Goal: Task Accomplishment & Management: Manage account settings

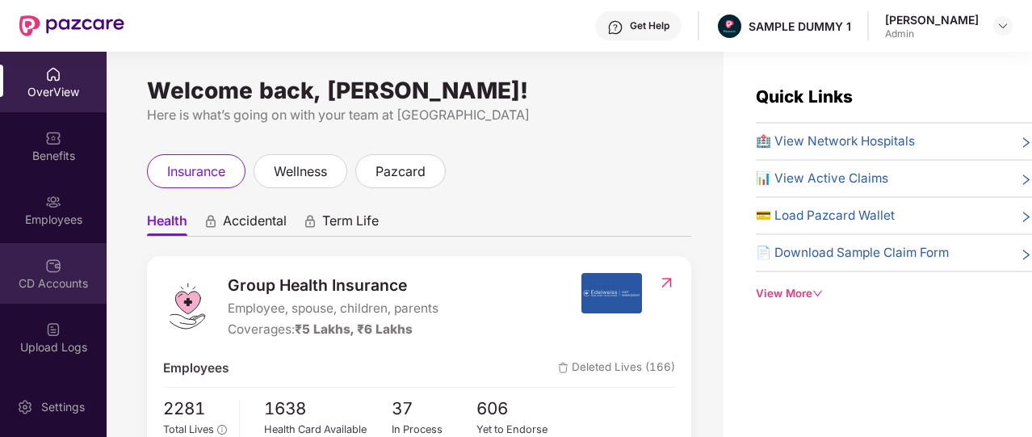
scroll to position [376, 0]
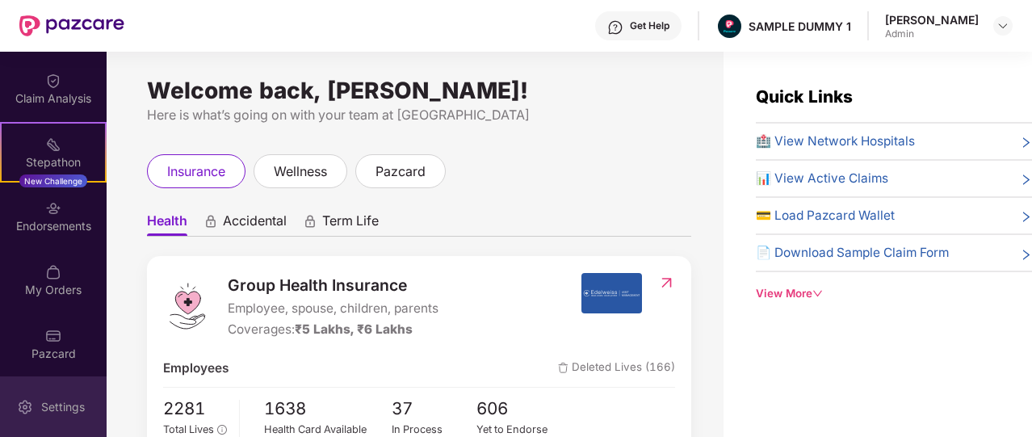
click at [48, 411] on div "Settings" at bounding box center [62, 407] width 53 height 16
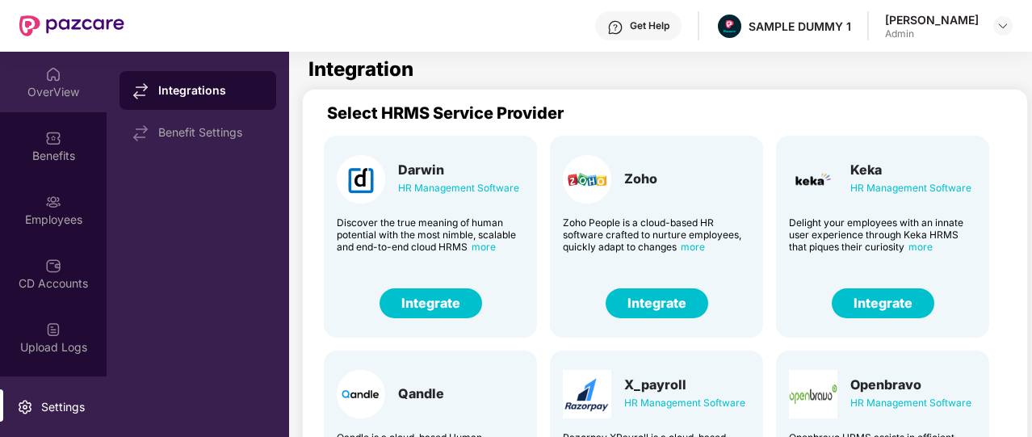
click at [48, 106] on div "OverView" at bounding box center [53, 82] width 107 height 61
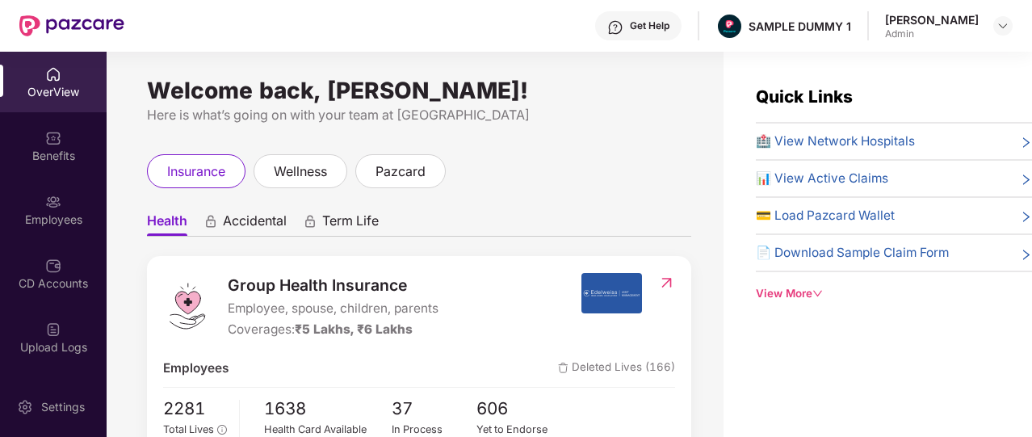
click at [662, 32] on div "Get Help" at bounding box center [650, 25] width 40 height 13
click at [476, 212] on ul "Health Accidental Term Life" at bounding box center [419, 220] width 544 height 32
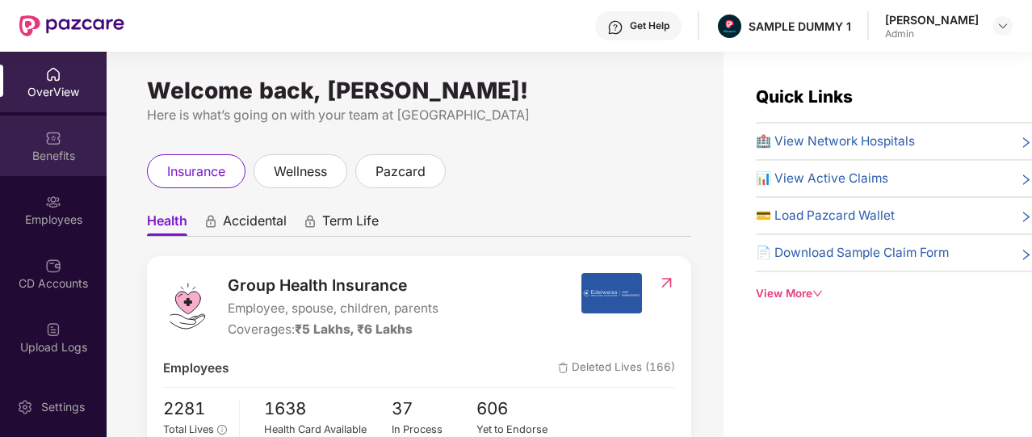
click at [47, 137] on img at bounding box center [53, 138] width 16 height 16
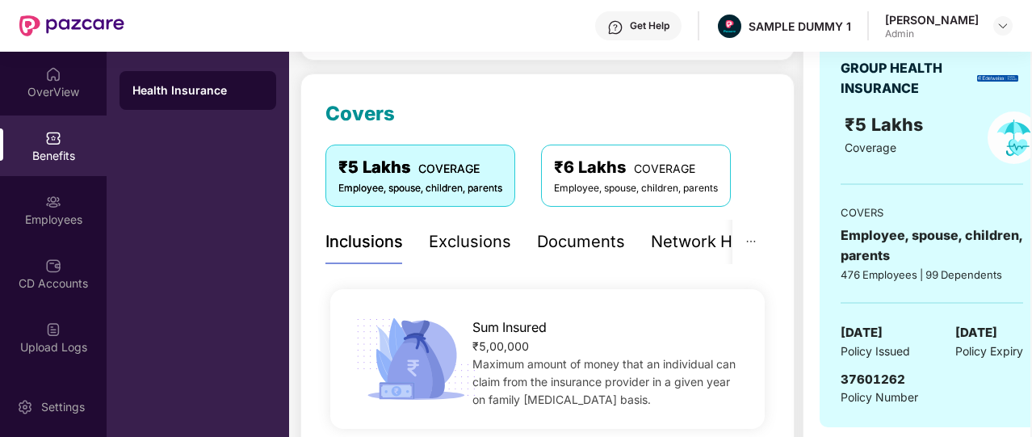
scroll to position [189, 0]
click at [454, 243] on div "Exclusions" at bounding box center [470, 241] width 82 height 25
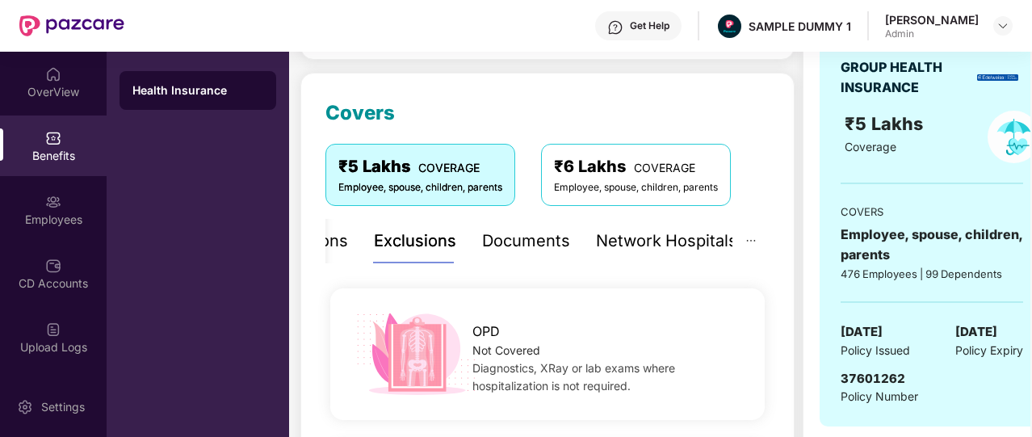
click at [645, 242] on div "Network Hospitals" at bounding box center [666, 241] width 141 height 25
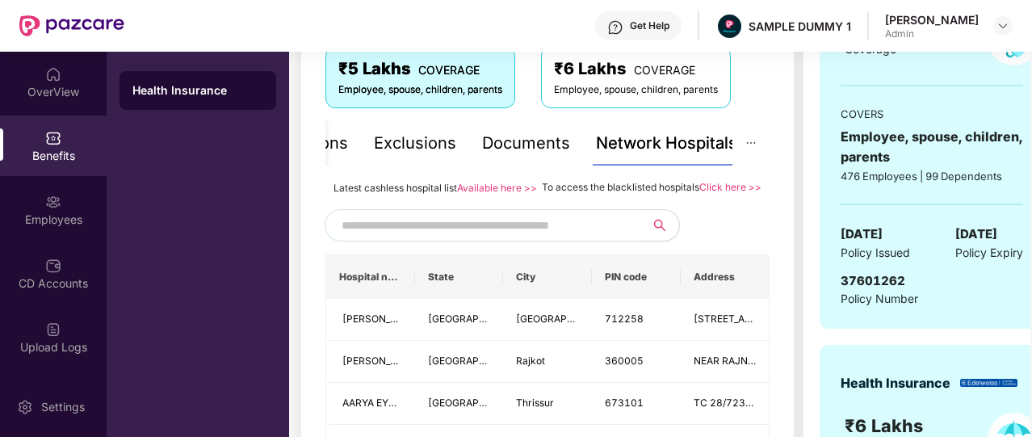
scroll to position [287, 0]
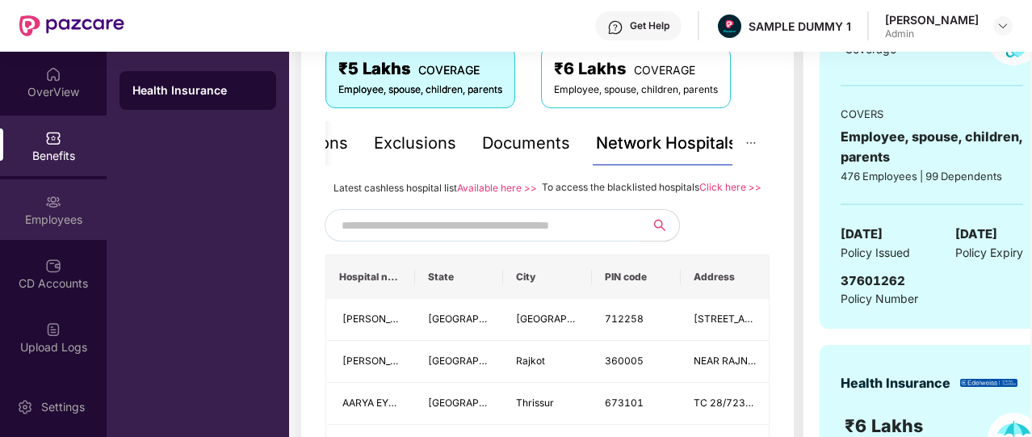
click at [74, 216] on div "Employees" at bounding box center [53, 220] width 107 height 16
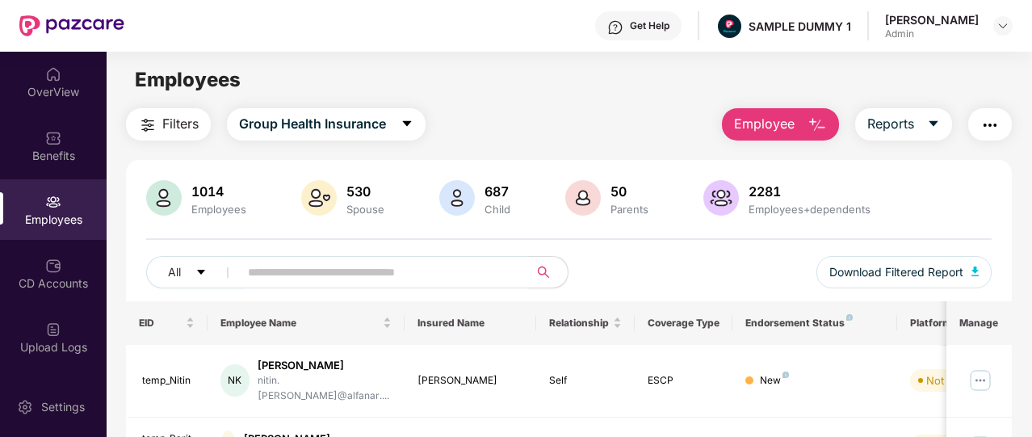
click at [784, 129] on span "Employee" at bounding box center [764, 124] width 61 height 20
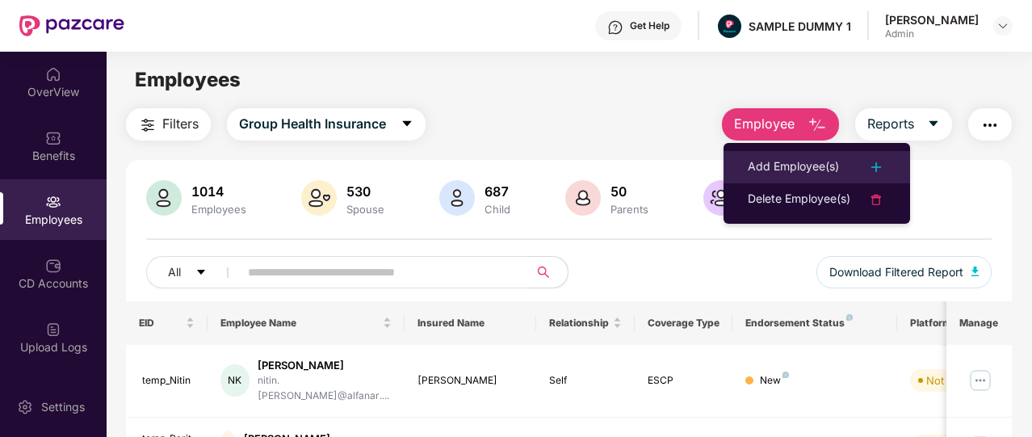
click at [788, 158] on div "Add Employee(s)" at bounding box center [793, 167] width 91 height 19
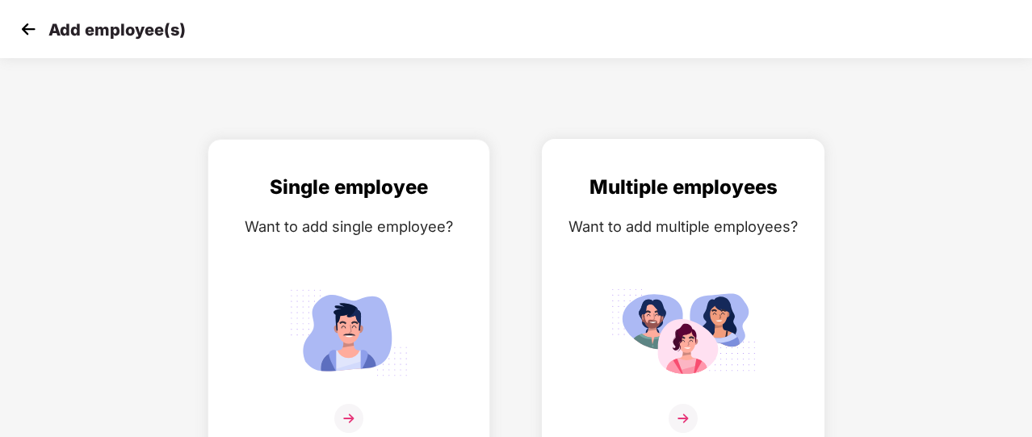
click at [661, 318] on img at bounding box center [683, 332] width 145 height 101
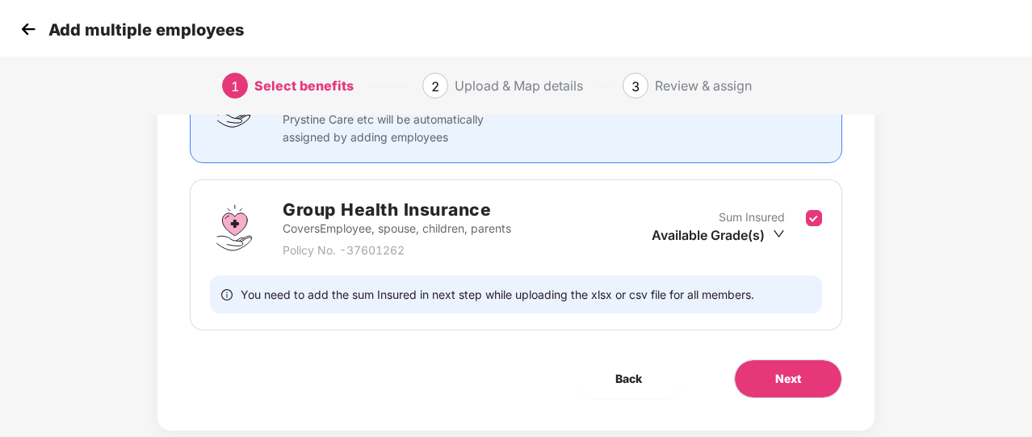
scroll to position [181, 0]
click at [774, 376] on button "Next" at bounding box center [788, 378] width 108 height 39
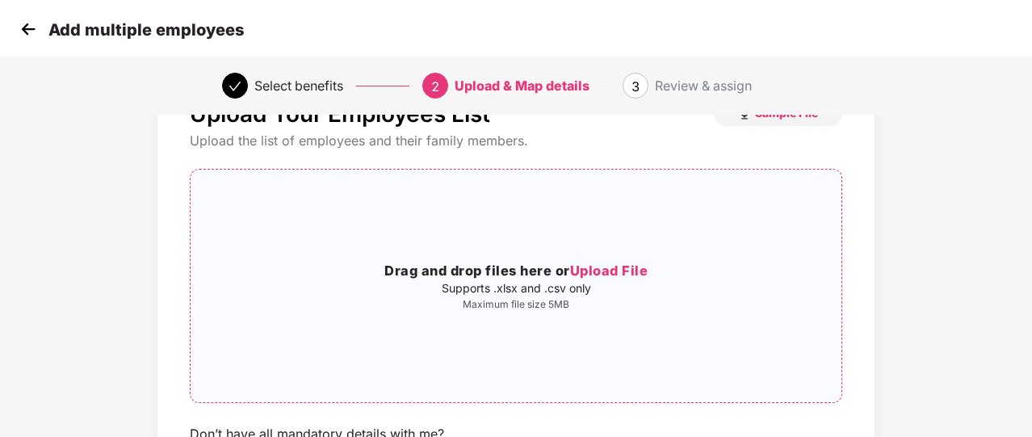
scroll to position [66, 0]
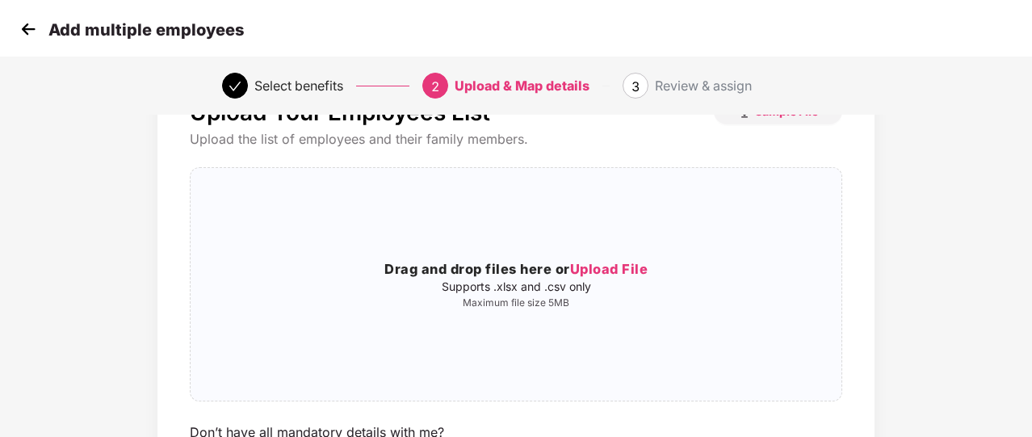
click at [28, 28] on img at bounding box center [28, 29] width 24 height 24
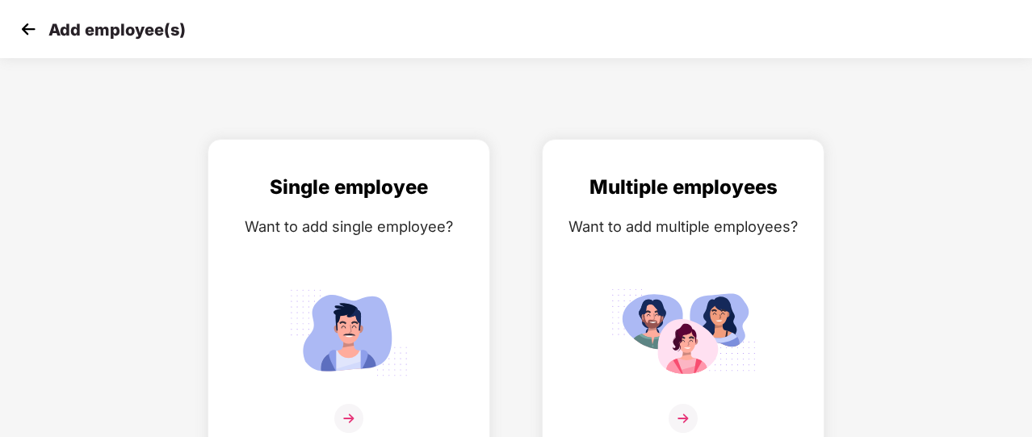
click at [28, 28] on img at bounding box center [28, 29] width 24 height 24
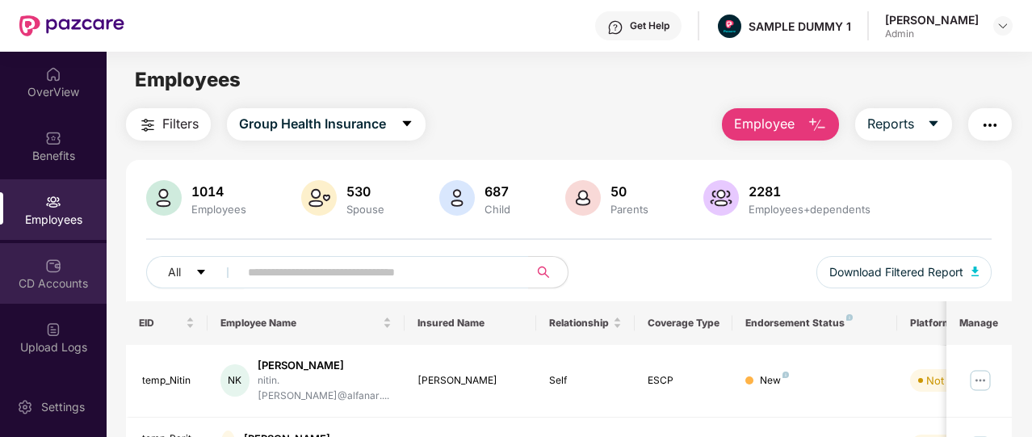
click at [74, 258] on div "CD Accounts" at bounding box center [53, 273] width 107 height 61
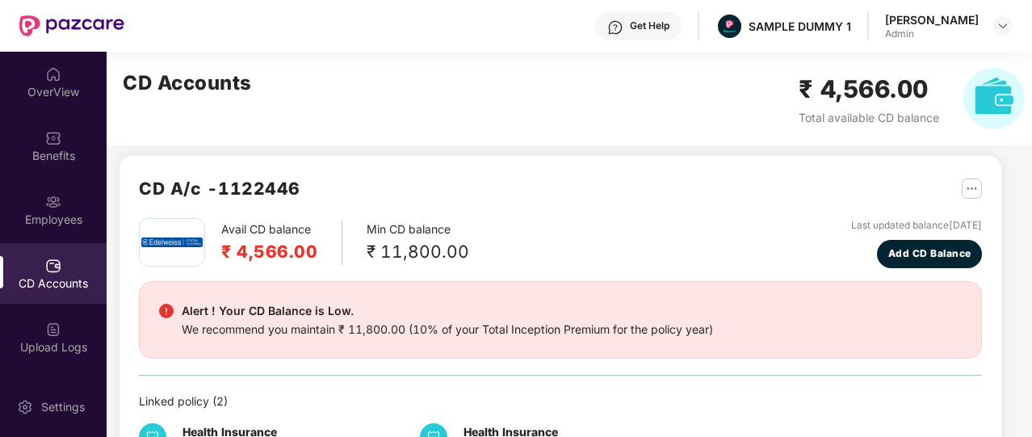
scroll to position [10, 0]
click at [896, 253] on span "Add CD Balance" at bounding box center [930, 253] width 83 height 15
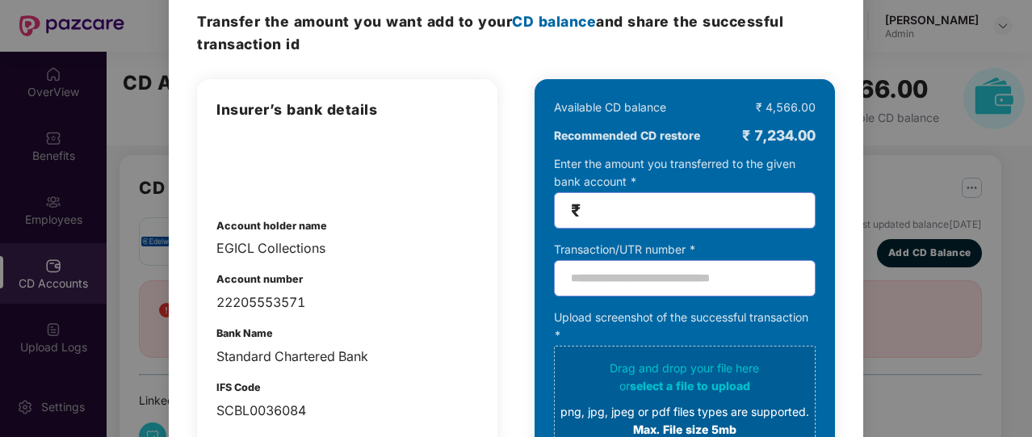
scroll to position [0, 0]
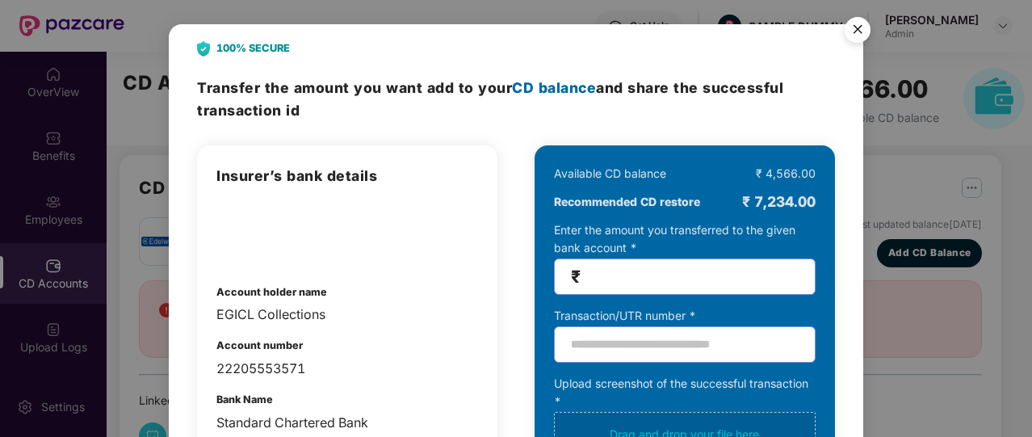
click at [854, 40] on img "Close" at bounding box center [857, 32] width 45 height 45
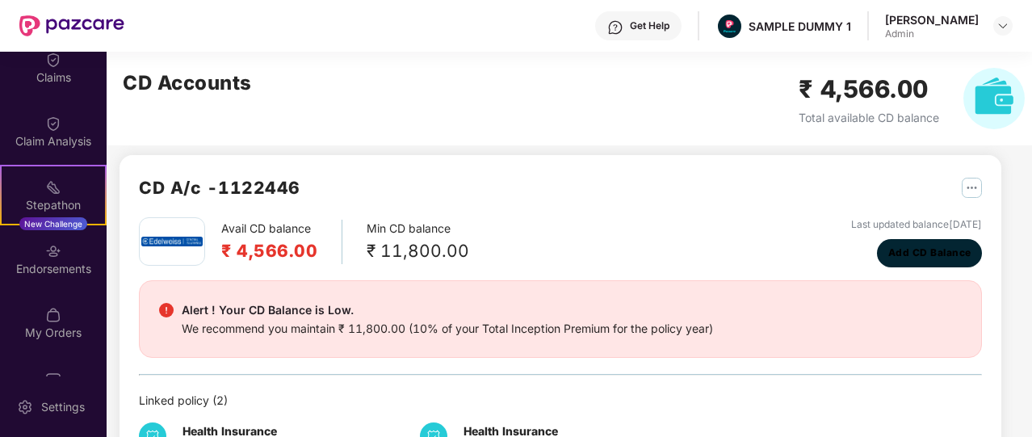
scroll to position [334, 0]
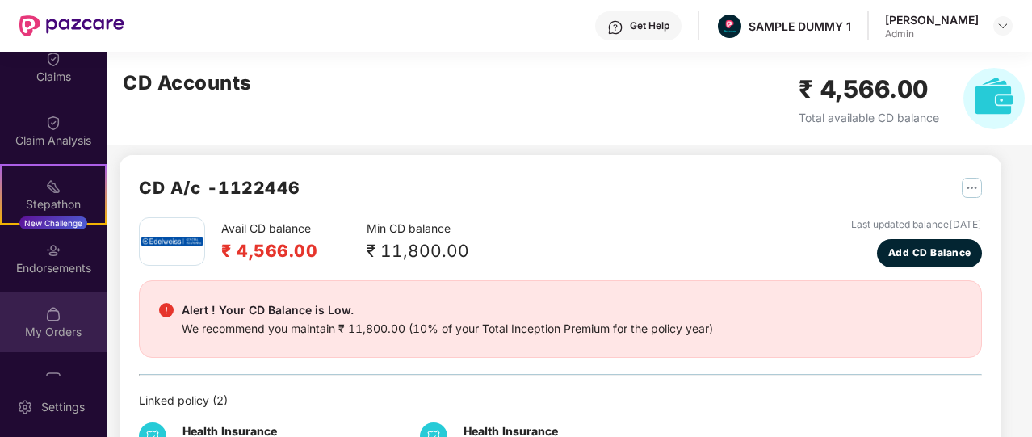
click at [53, 327] on div "My Orders" at bounding box center [53, 332] width 107 height 16
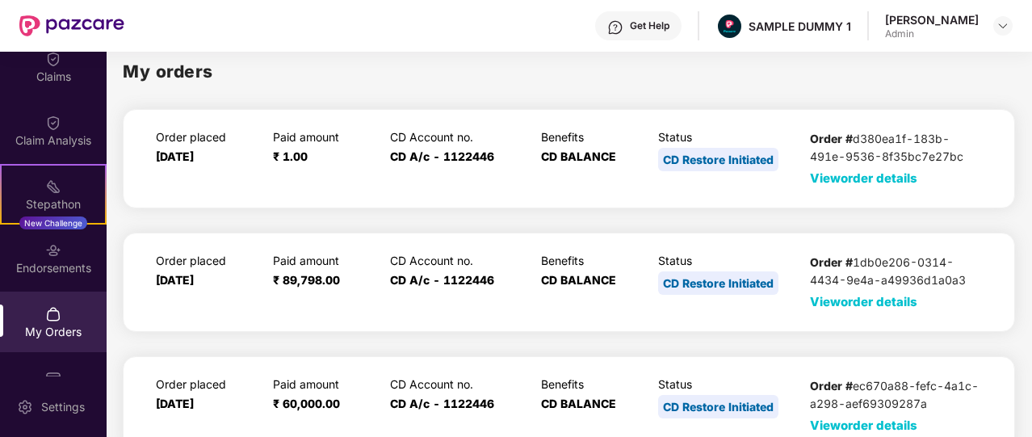
click at [860, 179] on span "View order details" at bounding box center [863, 177] width 107 height 15
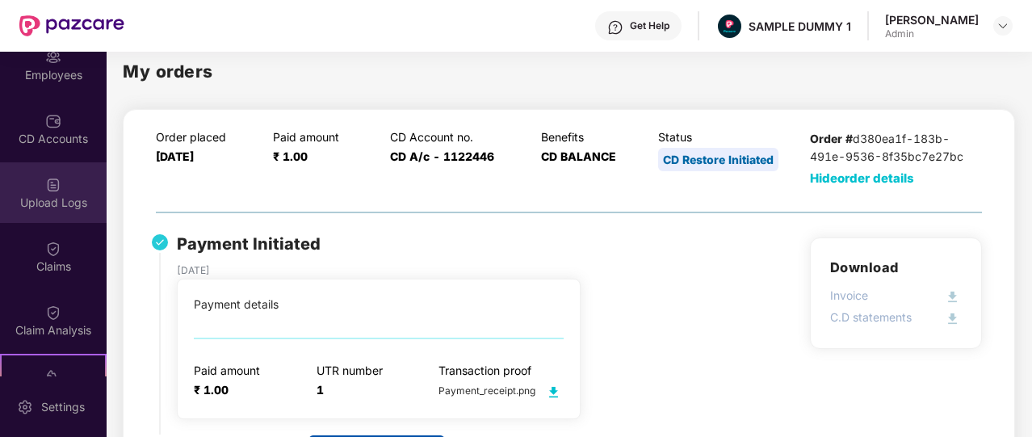
scroll to position [165, 0]
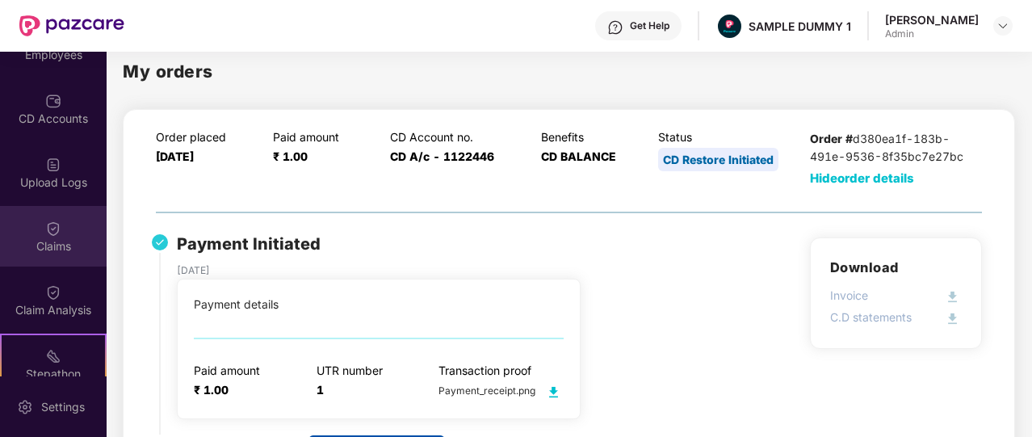
click at [55, 219] on div at bounding box center [53, 227] width 16 height 16
